Goal: Transaction & Acquisition: Purchase product/service

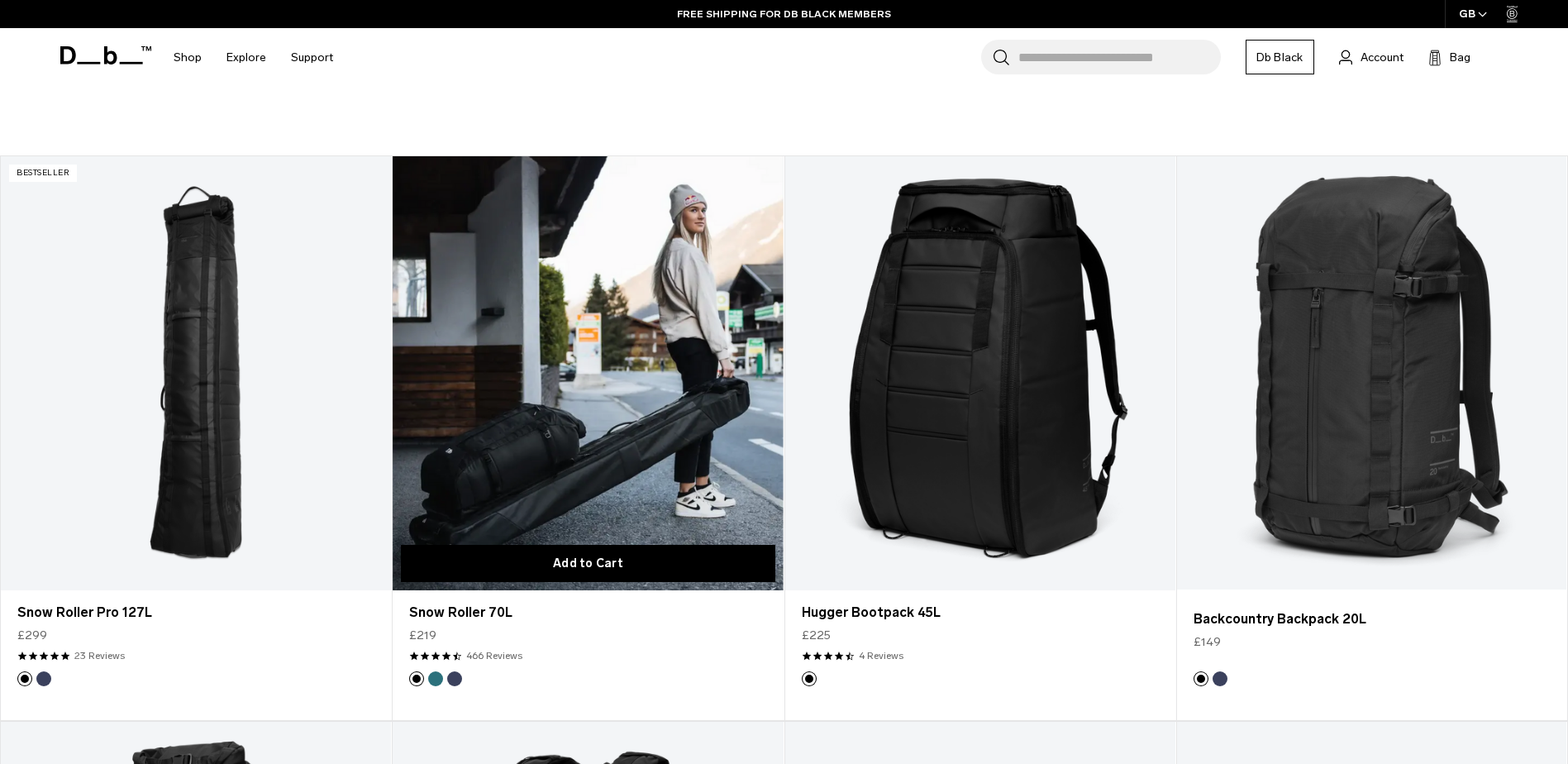
click at [558, 565] on button "Add to Cart" at bounding box center [588, 563] width 374 height 38
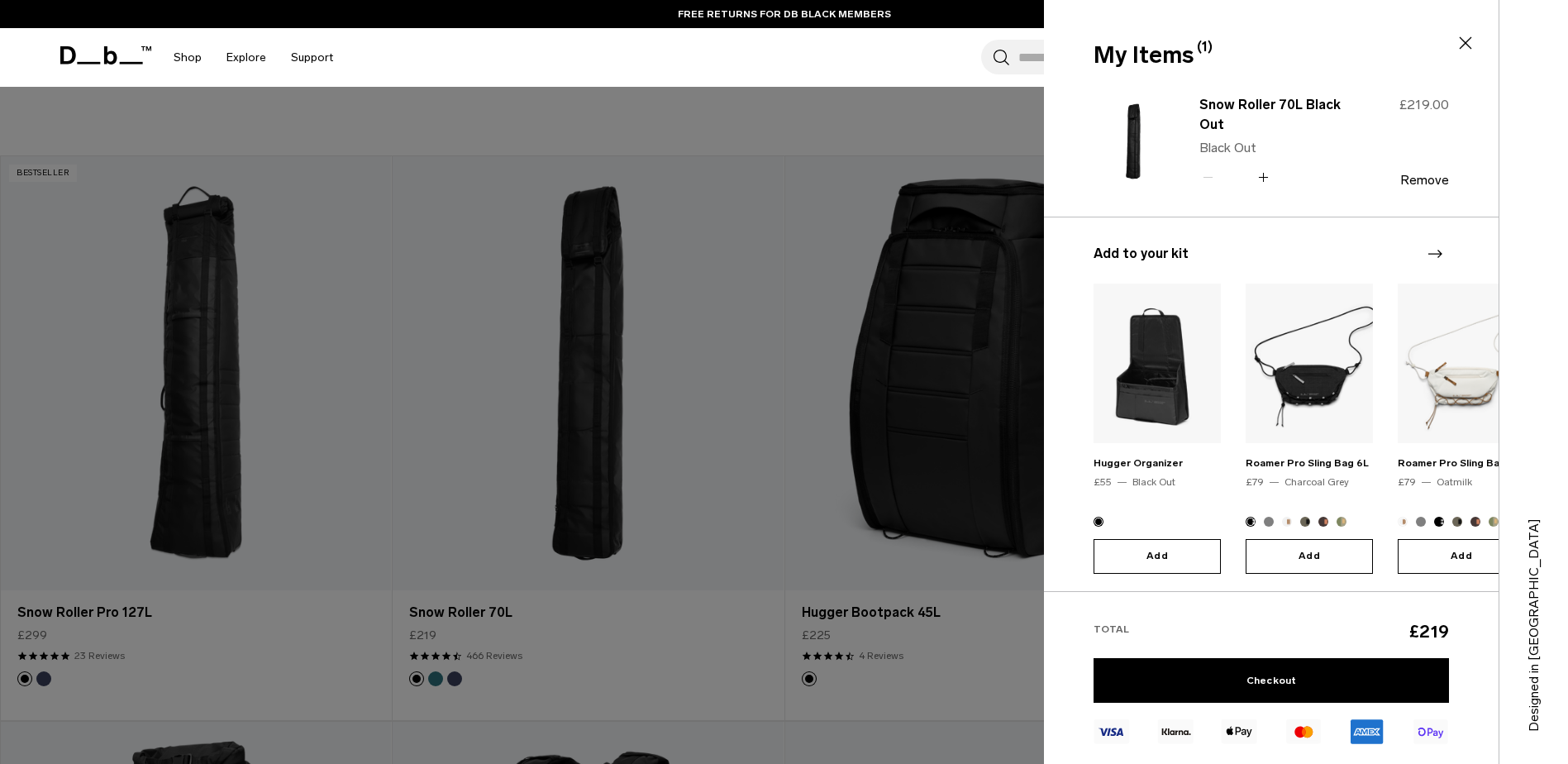
click at [1458, 34] on icon at bounding box center [1466, 43] width 20 height 20
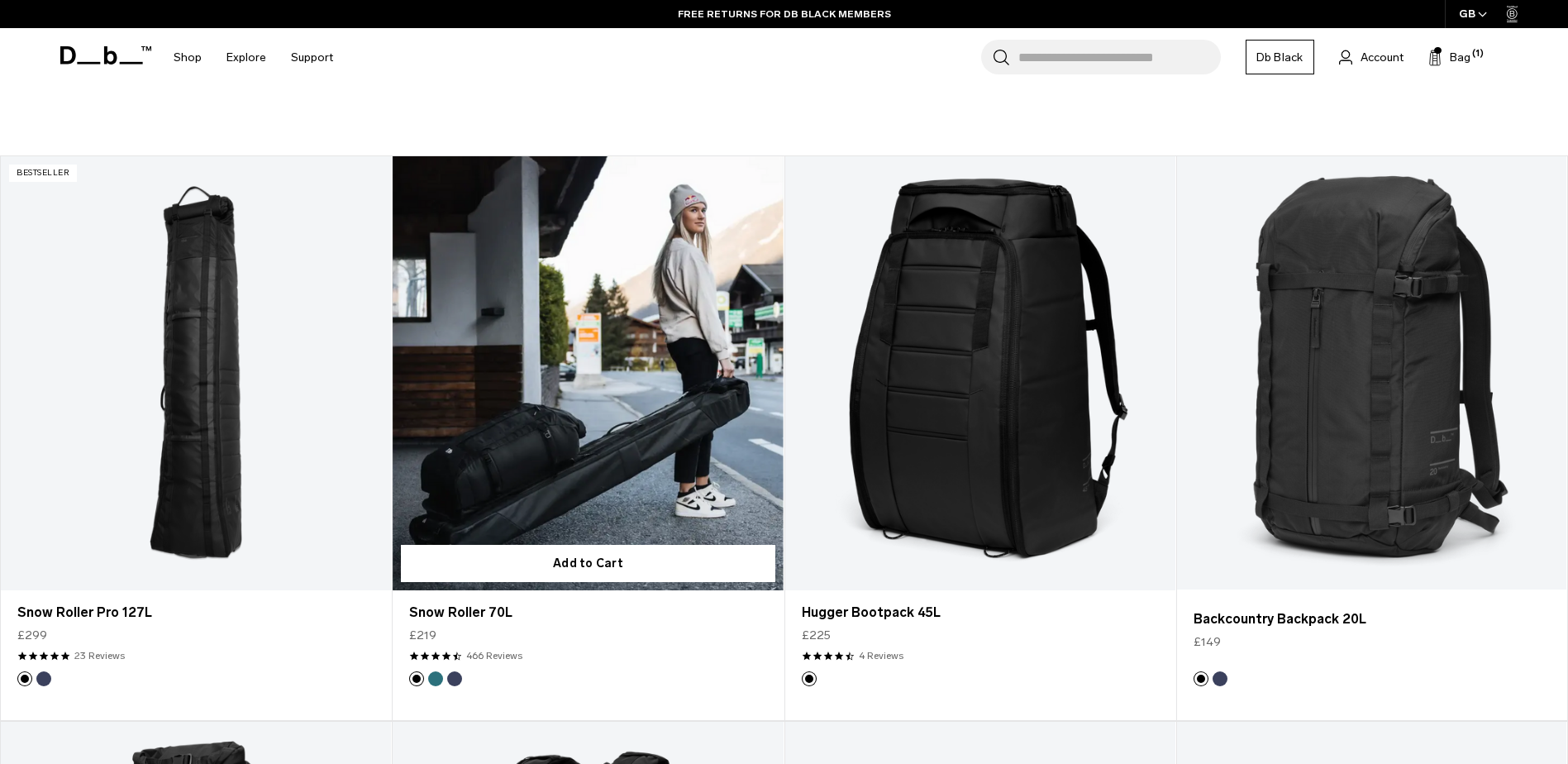
click at [577, 363] on link "Snow Roller 70L" at bounding box center [587, 374] width 391 height 434
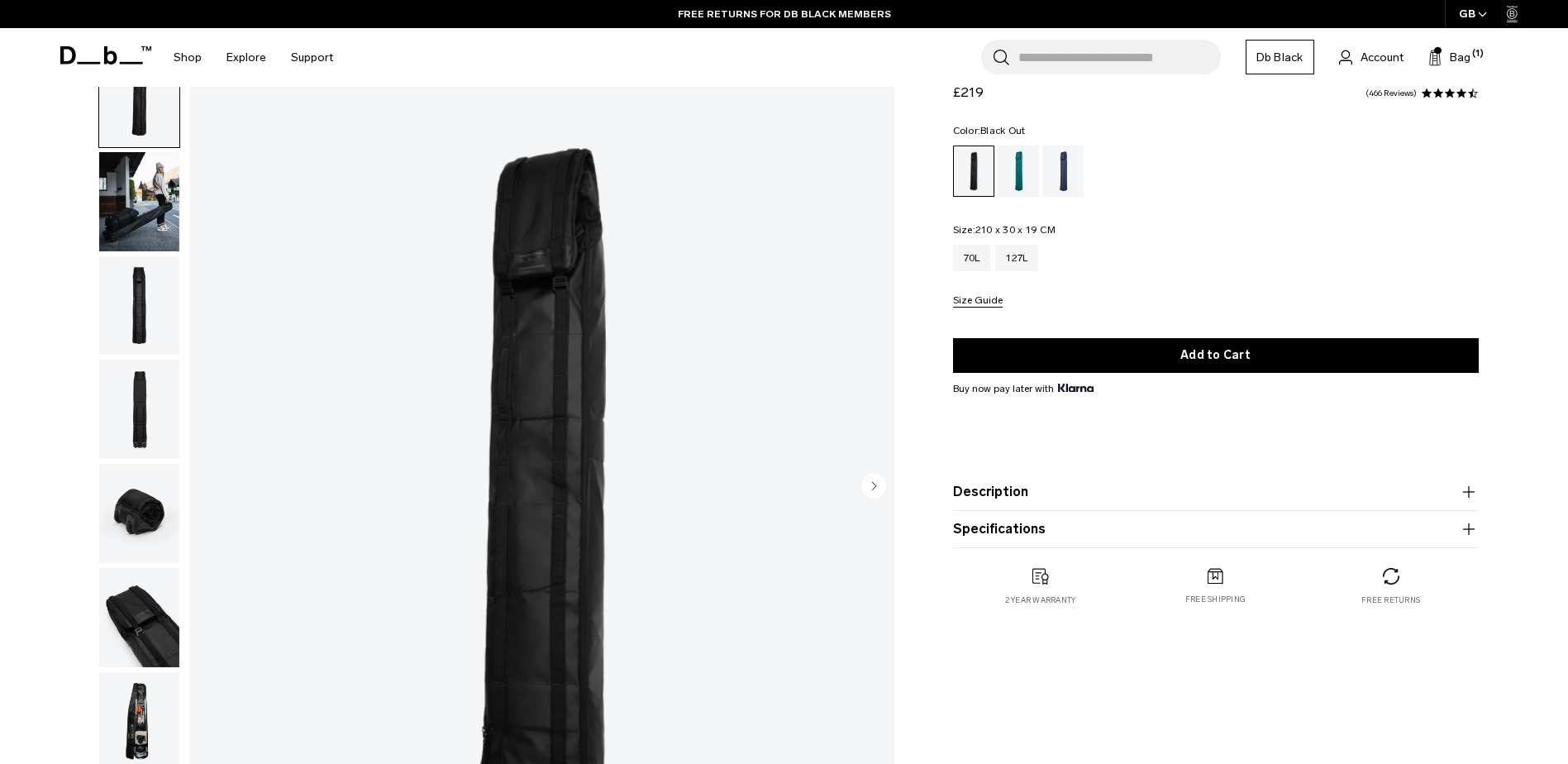
scroll to position [82, 0]
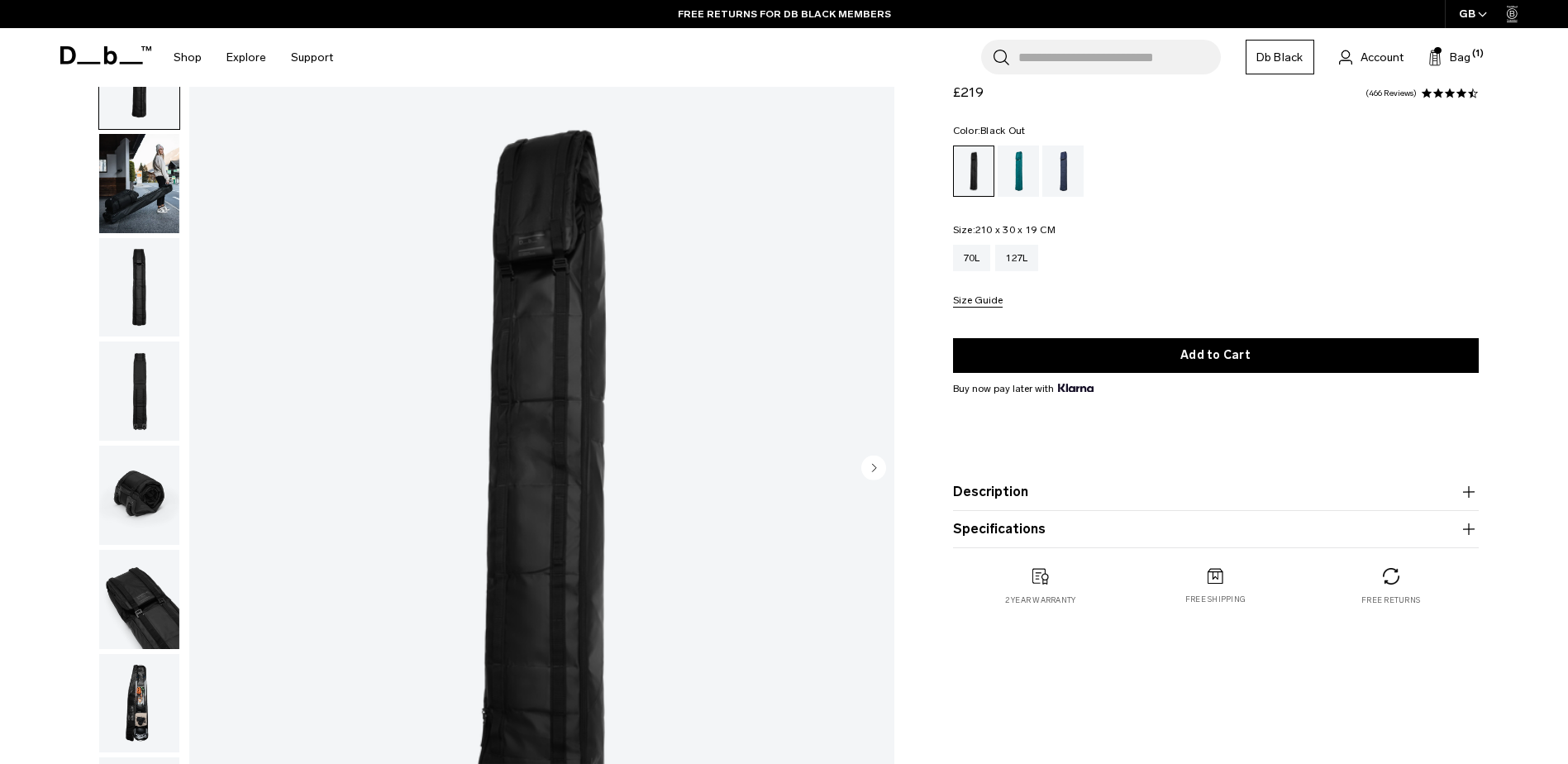
click at [100, 712] on img "button" at bounding box center [139, 703] width 80 height 99
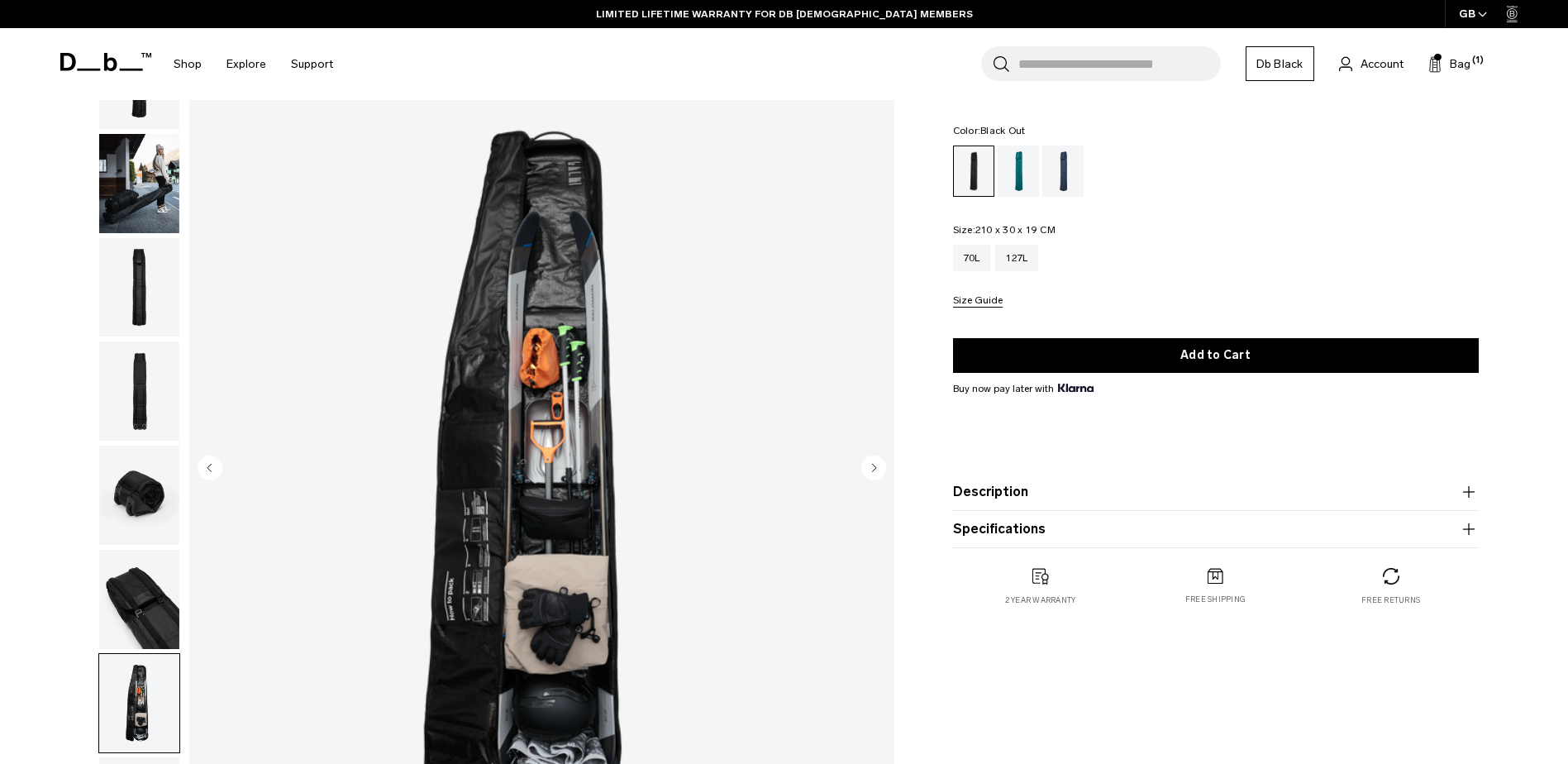
click at [143, 588] on img "button" at bounding box center [139, 599] width 80 height 99
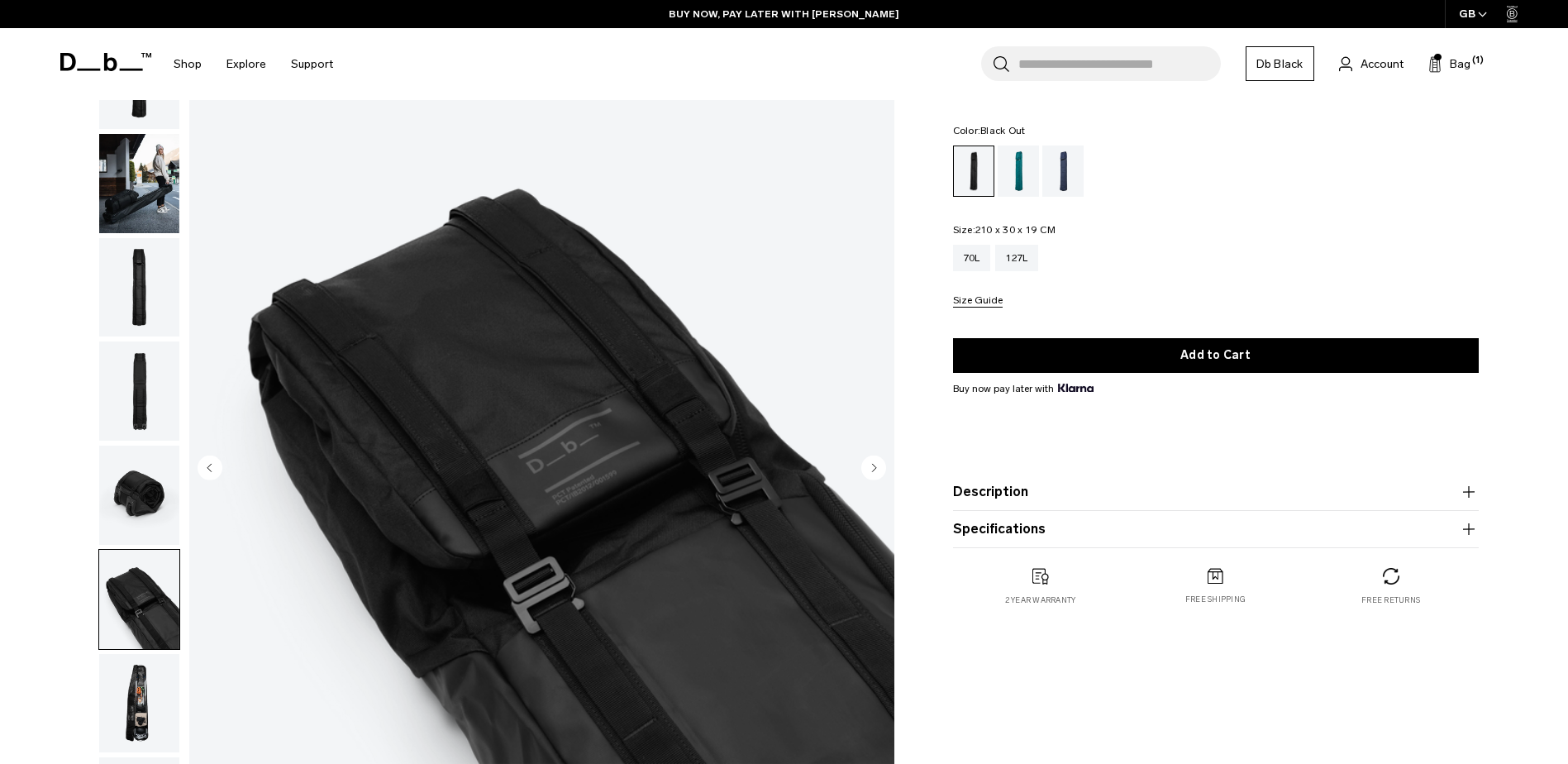
click at [136, 483] on img "button" at bounding box center [139, 494] width 80 height 99
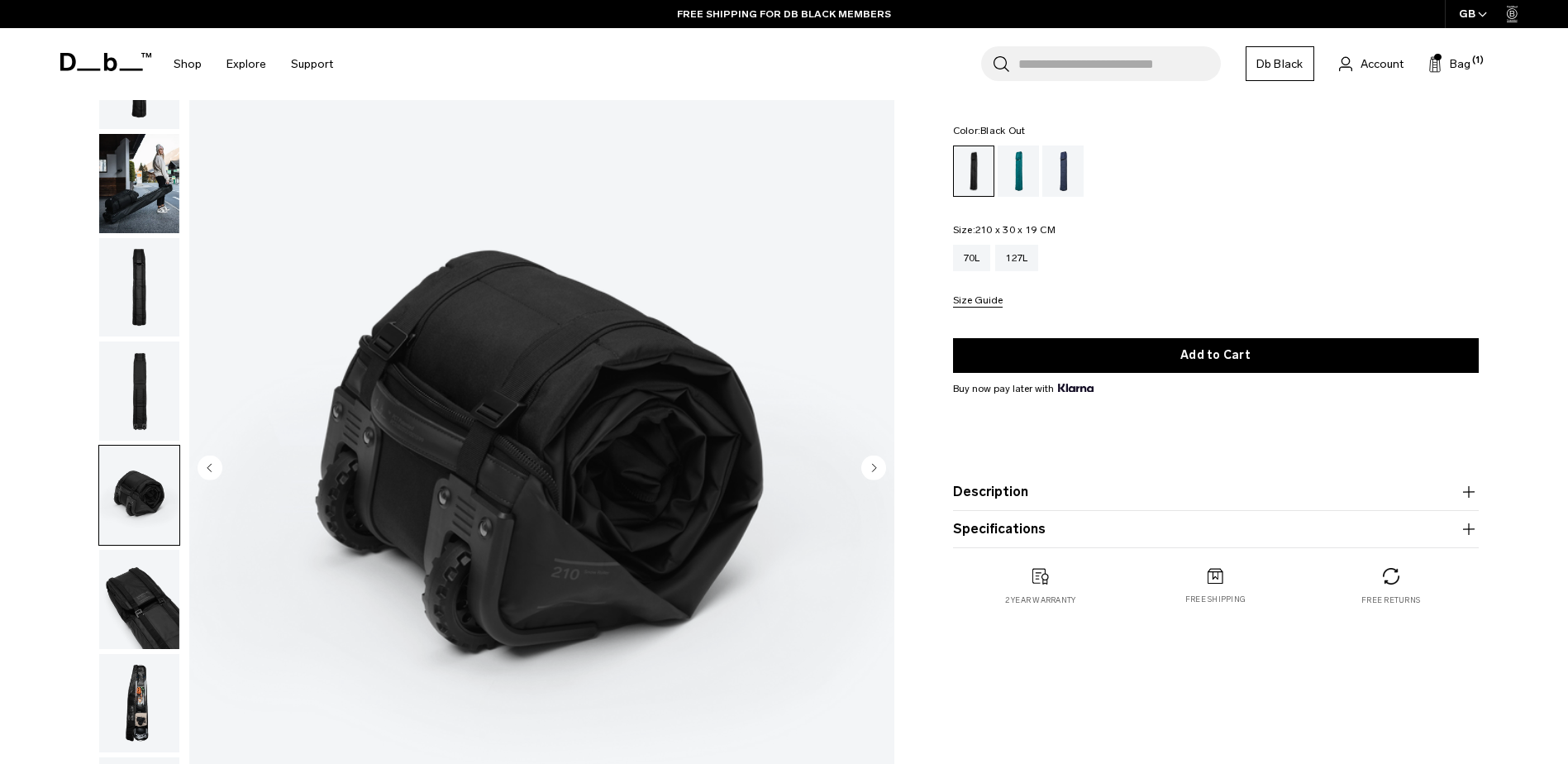
click at [136, 261] on img "button" at bounding box center [139, 287] width 80 height 99
